Goal: Communication & Community: Connect with others

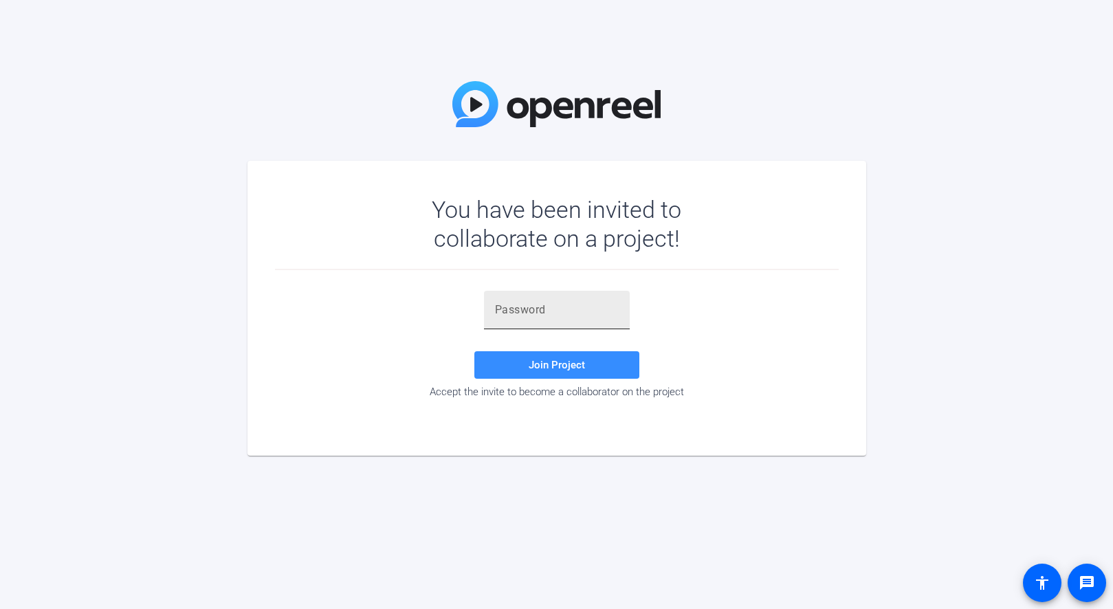
click at [512, 309] on input "text" at bounding box center [557, 310] width 124 height 17
paste input "}nPWRt"
click at [528, 366] on span at bounding box center [557, 365] width 165 height 33
click at [544, 360] on span "Join Project" at bounding box center [557, 365] width 56 height 12
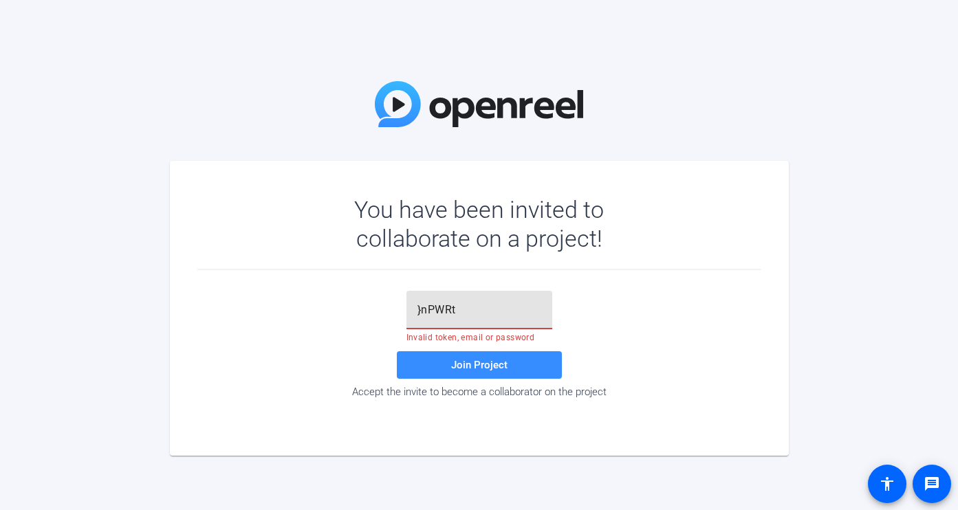
drag, startPoint x: 460, startPoint y: 310, endPoint x: 393, endPoint y: 325, distance: 69.1
click at [395, 325] on div "}nPWRt Invalid token, email or password Join Project Accept the invite to becom…" at bounding box center [479, 344] width 564 height 107
paste input "TZyFVL"
click at [501, 362] on span "Join Project" at bounding box center [479, 365] width 56 height 12
drag, startPoint x: 827, startPoint y: 235, endPoint x: 823, endPoint y: 227, distance: 8.9
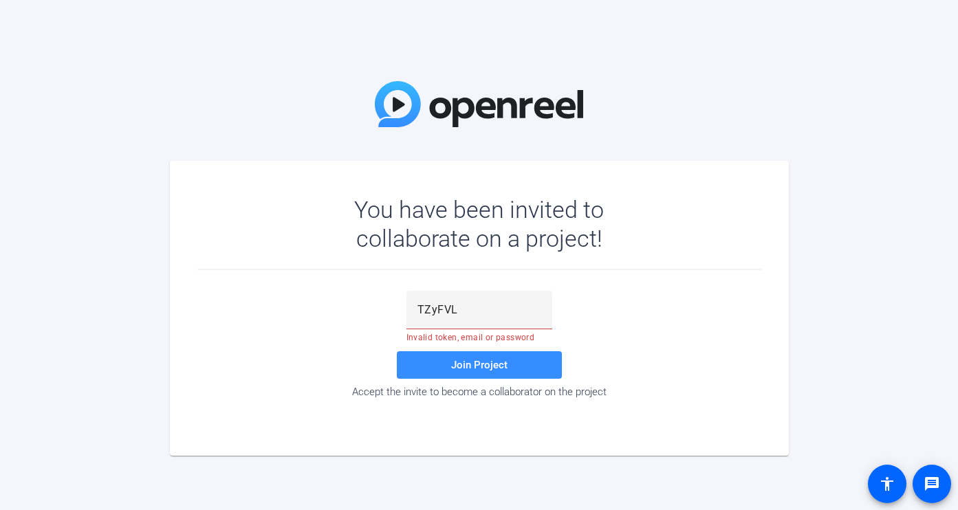
click at [827, 235] on div "You have been invited to collaborate on a project! TZyFVL Invalid token, email …" at bounding box center [479, 255] width 958 height 510
click at [484, 303] on input "TZyFVL" at bounding box center [479, 310] width 124 height 17
click at [475, 366] on span "Join Project" at bounding box center [479, 365] width 56 height 12
click at [464, 367] on span "Join Project" at bounding box center [479, 365] width 56 height 12
click at [894, 274] on div "You have been invited to collaborate on a project! TZyFVL Invalid token, email …" at bounding box center [479, 255] width 958 height 510
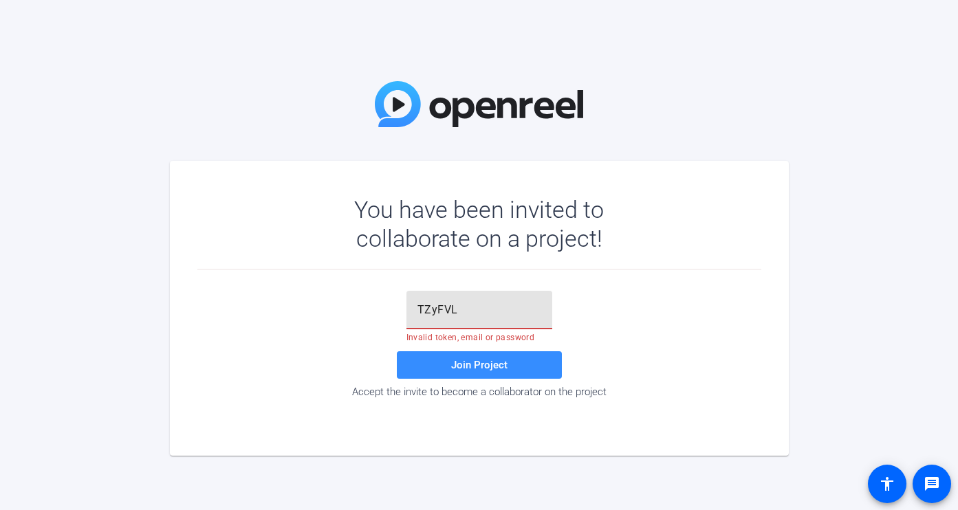
drag, startPoint x: 472, startPoint y: 309, endPoint x: 341, endPoint y: 305, distance: 131.4
click at [341, 305] on div "TZyFVL Invalid token, email or password Join Project Accept the invite to becom…" at bounding box center [479, 344] width 564 height 107
click at [472, 306] on input "TZyFVL" at bounding box center [479, 310] width 124 height 17
drag, startPoint x: 477, startPoint y: 309, endPoint x: 378, endPoint y: 308, distance: 99.0
click at [378, 308] on div "TZyFVL Invalid token, email or password Join Project Accept the invite to becom…" at bounding box center [479, 344] width 564 height 107
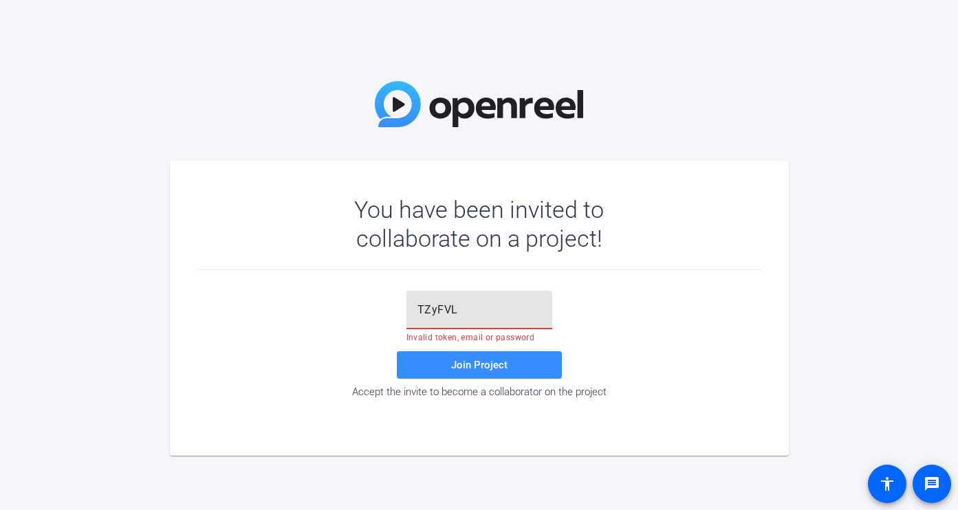
paste input "}nPWRt"
click at [428, 353] on span at bounding box center [479, 365] width 165 height 33
click at [884, 280] on div "You have been invited to collaborate on a project! }nPWRt Invalid token, email …" at bounding box center [479, 255] width 958 height 510
click at [453, 369] on span "Join Project" at bounding box center [479, 365] width 56 height 12
click at [465, 310] on input "}nPWRt" at bounding box center [479, 310] width 124 height 17
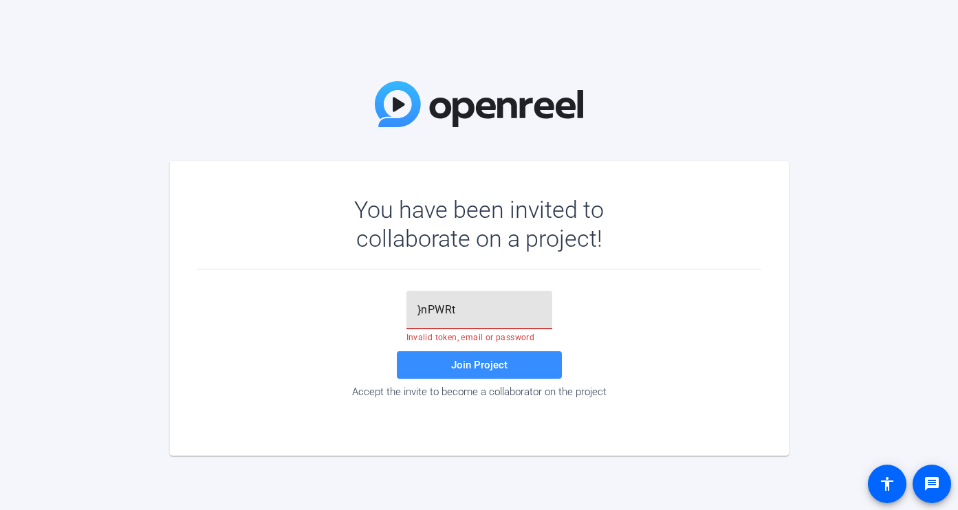
drag, startPoint x: 472, startPoint y: 309, endPoint x: 379, endPoint y: 303, distance: 93.1
click at [379, 303] on div "}nPWRt Invalid token, email or password Join Project Accept the invite to becom…" at bounding box center [479, 344] width 564 height 107
paste input "TZyFVL"
type input "TZyFVL"
click at [496, 361] on span "Join Project" at bounding box center [479, 365] width 56 height 12
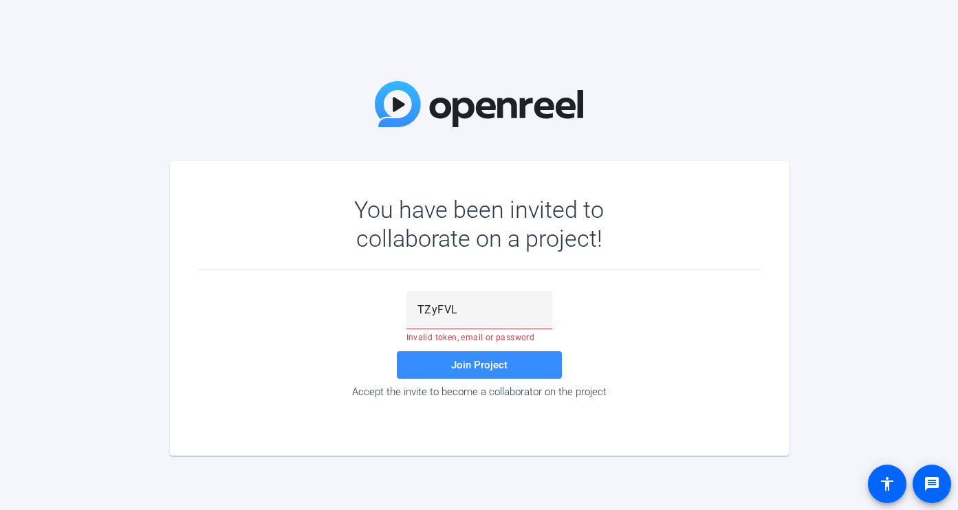
click at [461, 393] on div "Accept the invite to become a collaborator on the project" at bounding box center [479, 392] width 564 height 12
click at [456, 314] on input "TZyFVL" at bounding box center [479, 310] width 124 height 17
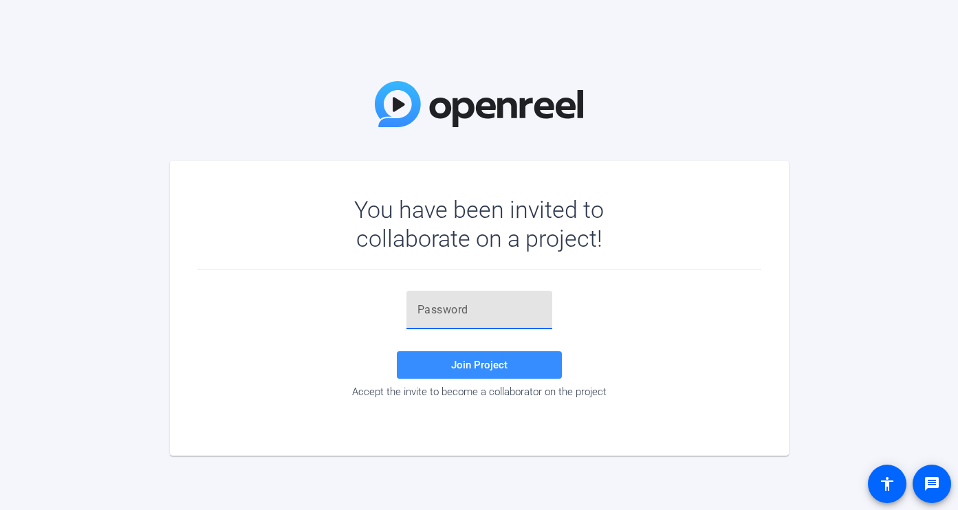
click at [477, 303] on input "text" at bounding box center [479, 310] width 124 height 17
drag, startPoint x: 833, startPoint y: 184, endPoint x: 827, endPoint y: 175, distance: 10.9
click at [834, 184] on div "You have been invited to collaborate on a project! Join Project Accept the invi…" at bounding box center [479, 255] width 958 height 510
click at [448, 309] on input "text" at bounding box center [479, 310] width 124 height 17
drag, startPoint x: 428, startPoint y: 314, endPoint x: 453, endPoint y: 317, distance: 24.3
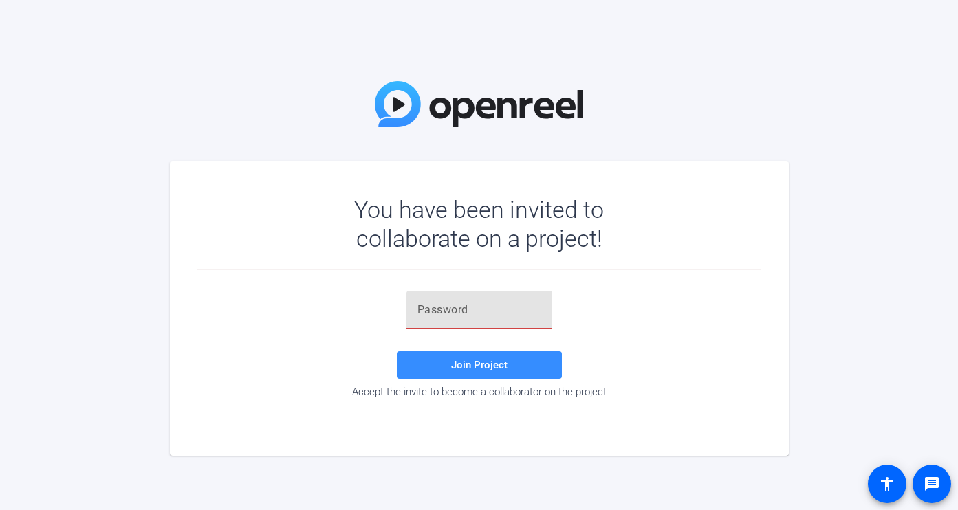
click at [428, 314] on input "text" at bounding box center [479, 310] width 124 height 17
drag, startPoint x: 844, startPoint y: 114, endPoint x: 845, endPoint y: 107, distance: 6.9
click at [844, 114] on div "You have been invited to collaborate on a project! Join Project Accept the invi…" at bounding box center [479, 255] width 958 height 510
click at [431, 307] on input "text" at bounding box center [479, 310] width 124 height 17
click at [420, 308] on input "text" at bounding box center [479, 310] width 124 height 17
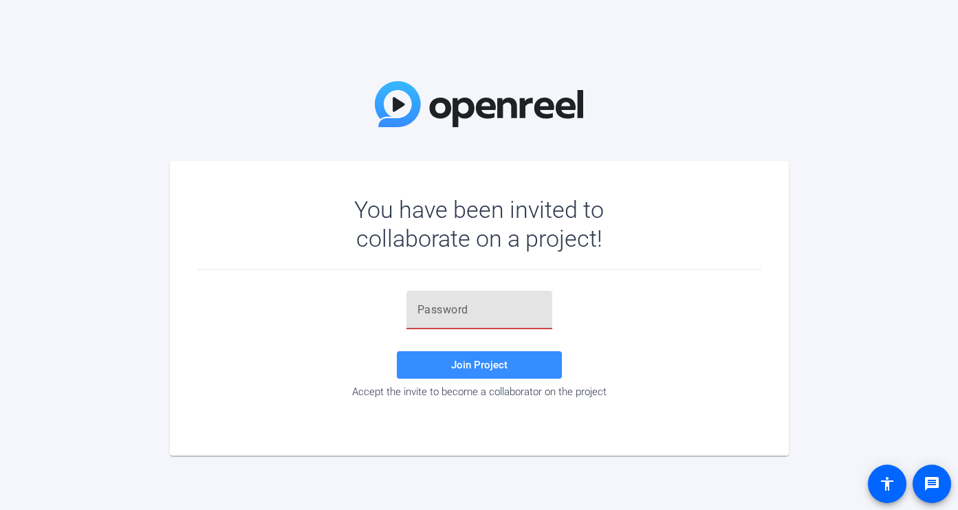
paste input "}nPWRt"
type input "}nPWRt"
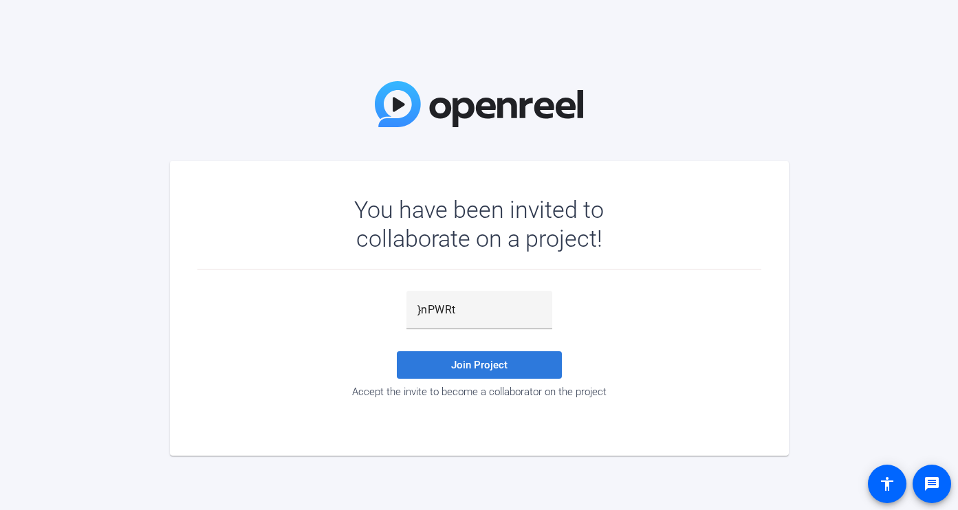
click at [487, 358] on span at bounding box center [479, 365] width 165 height 33
click at [480, 362] on span "Join Project" at bounding box center [479, 365] width 56 height 12
click at [464, 362] on span "Join Project" at bounding box center [479, 365] width 56 height 12
click at [468, 360] on span "Join Project" at bounding box center [479, 365] width 56 height 12
click at [461, 393] on div "Accept the invite to become a collaborator on the project" at bounding box center [479, 392] width 564 height 12
